Goal: Navigation & Orientation: Find specific page/section

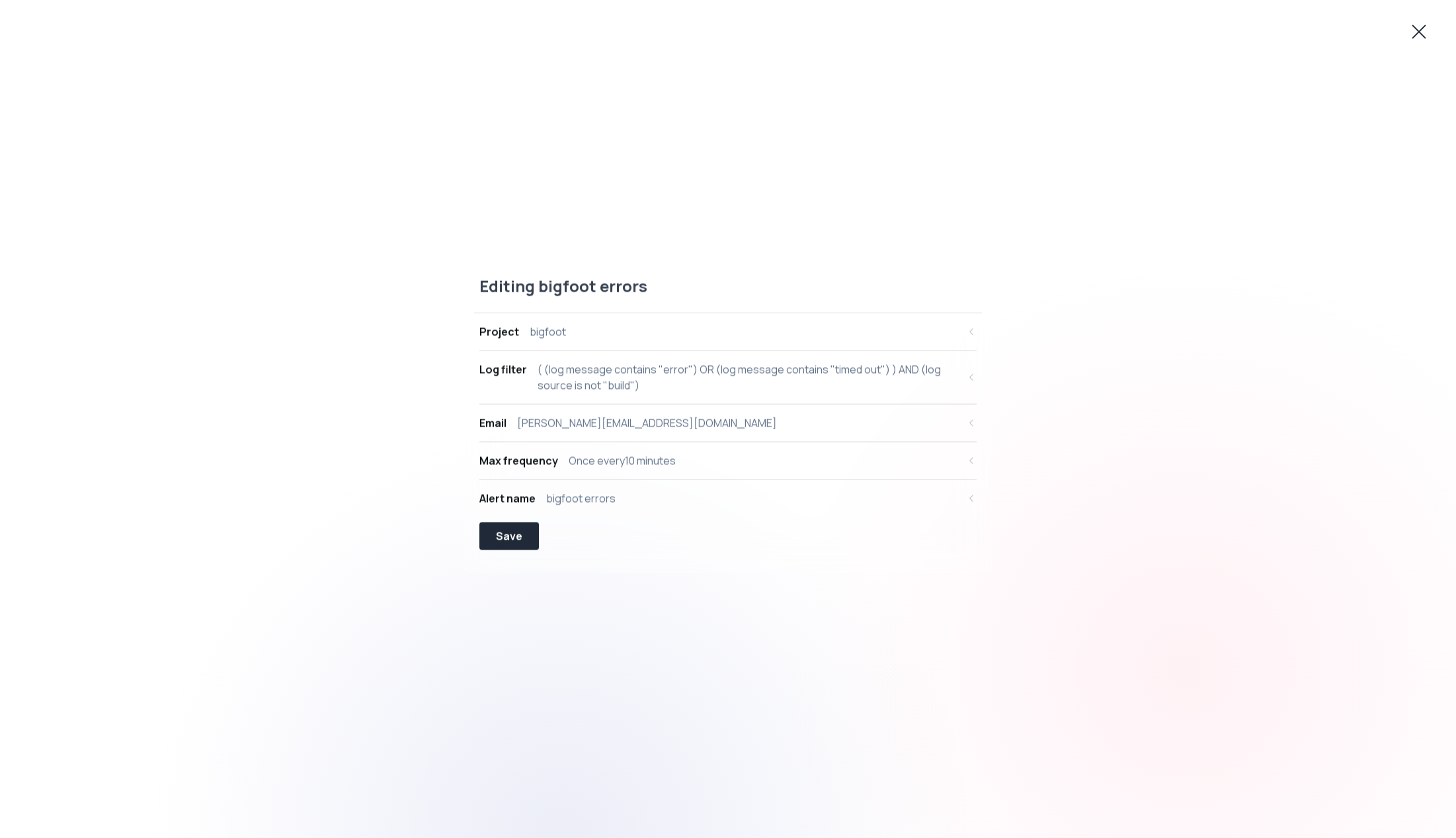
click at [1410, 26] on icon at bounding box center [1419, 31] width 21 height 21
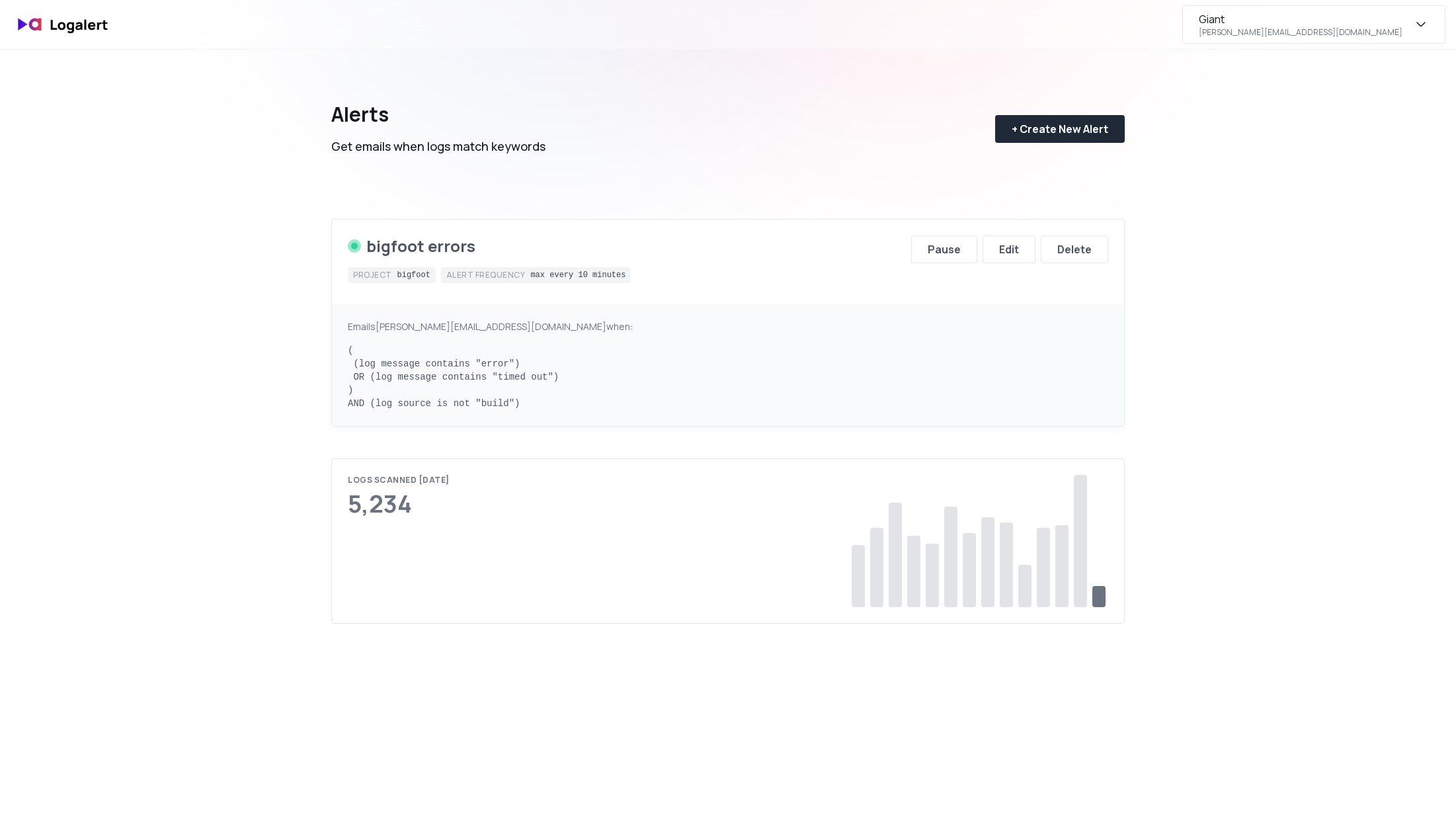
click at [1424, 21] on icon "button" at bounding box center [1421, 25] width 16 height 16
click at [1299, 116] on div "Subscription" at bounding box center [1315, 123] width 262 height 32
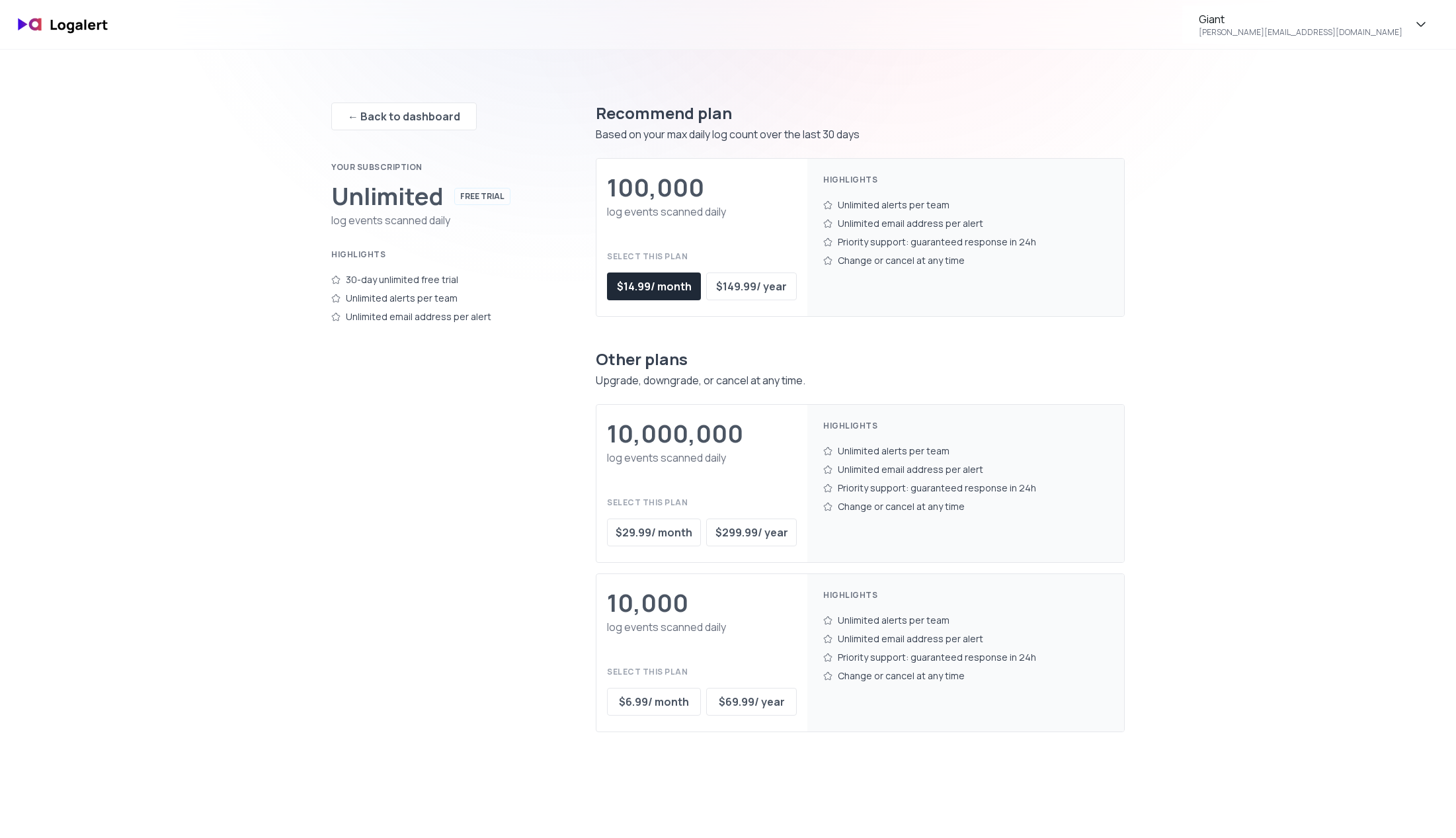
click at [1159, 164] on div "← Back to dashboard Your subscription Unlimited FREE TRIAL log events scanned d…" at bounding box center [728, 468] width 952 height 838
click at [432, 116] on div "← Back to dashboard" at bounding box center [404, 116] width 112 height 16
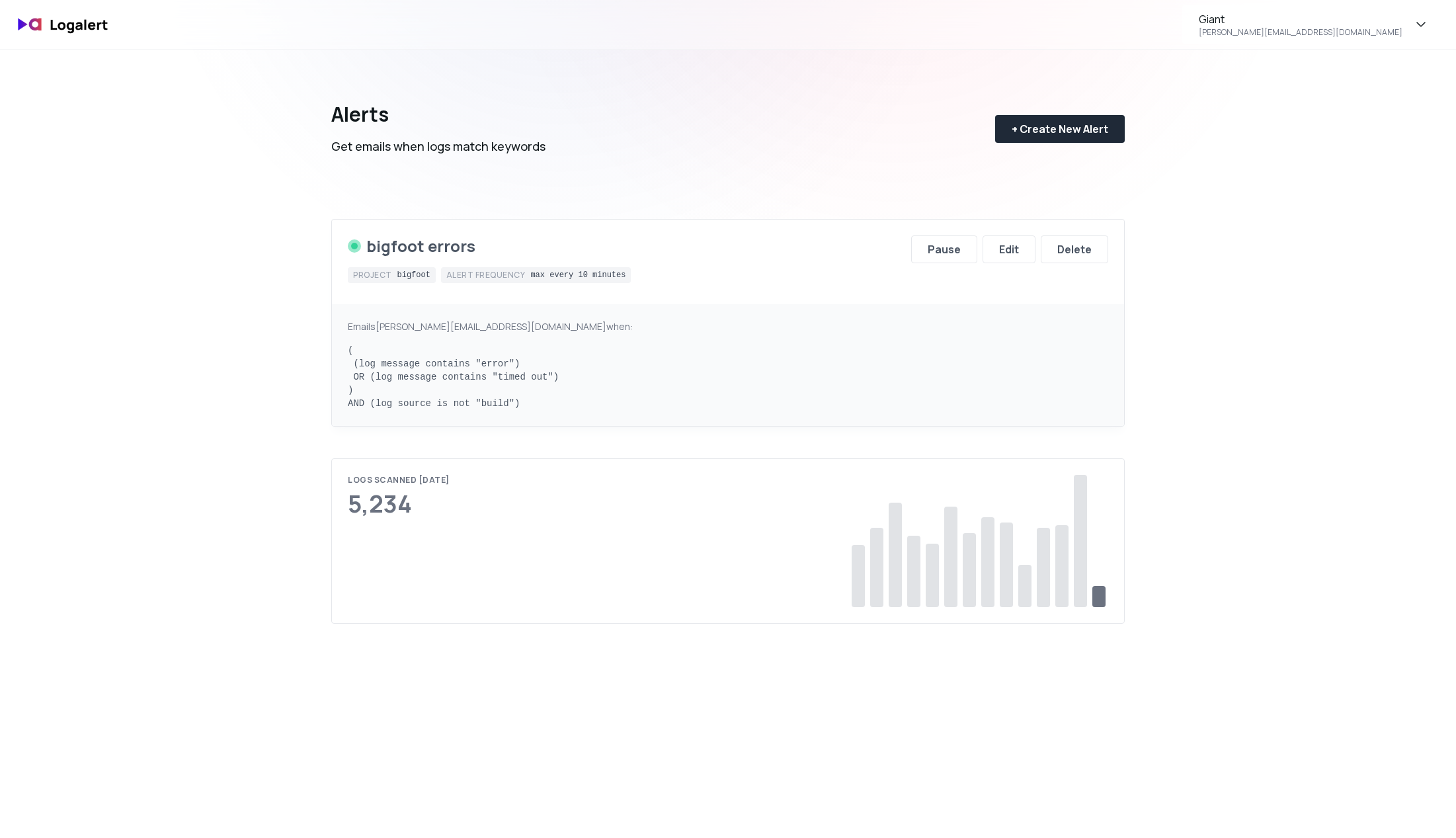
click at [1162, 320] on div "Alerts Get emails when logs match keywords + Create New Alert bigfoot errors Pr…" at bounding box center [728, 468] width 952 height 838
click at [1425, 12] on div "Giant [PERSON_NAME][EMAIL_ADDRESS][DOMAIN_NAME]" at bounding box center [1314, 25] width 263 height 39
click at [1420, 21] on icon "button" at bounding box center [1421, 25] width 16 height 16
